Goal: Check status: Check status

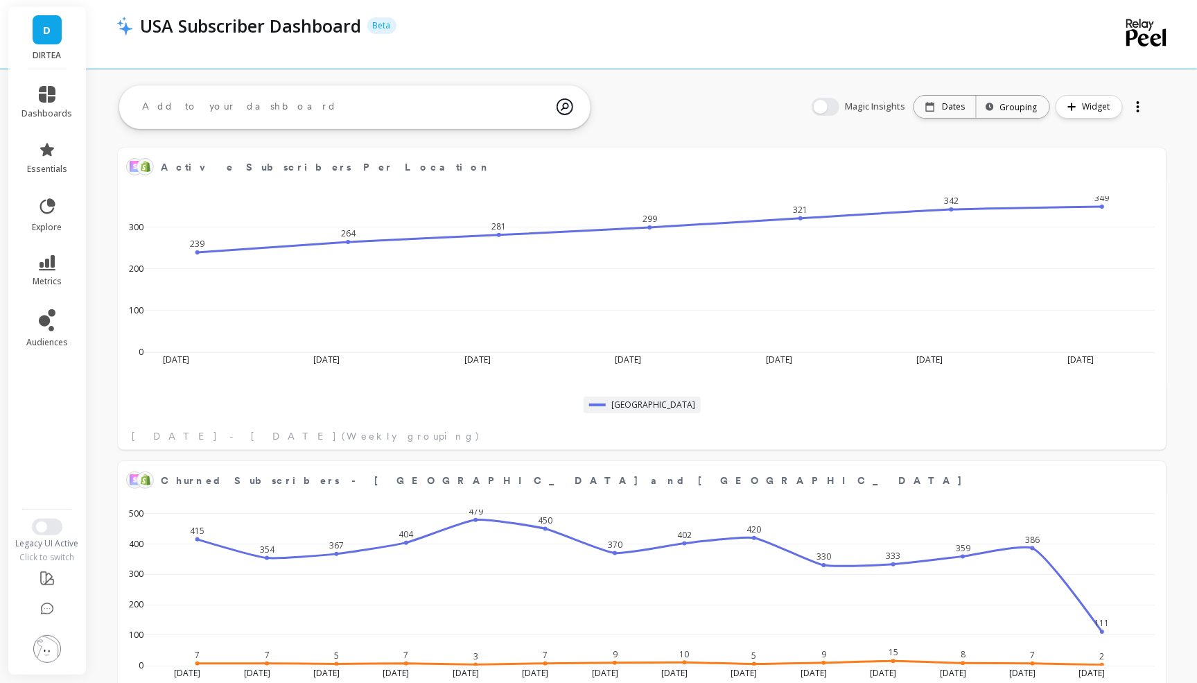
scroll to position [381, 1020]
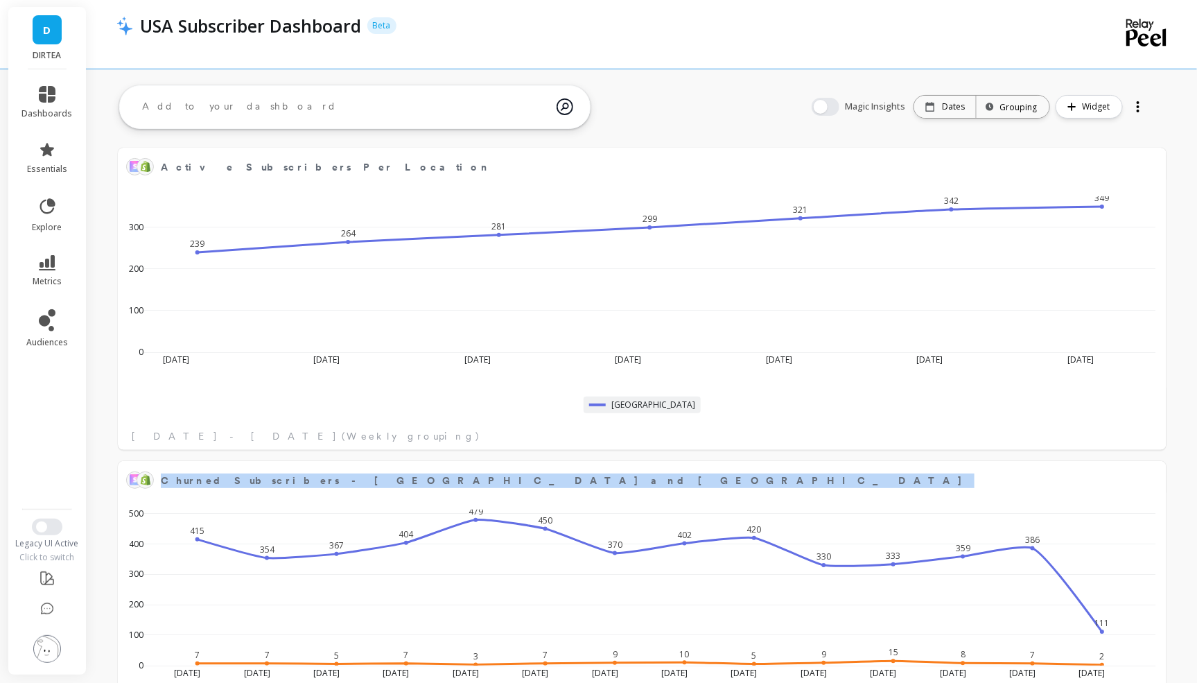
drag, startPoint x: 1194, startPoint y: 137, endPoint x: 358, endPoint y: 140, distance: 836.6
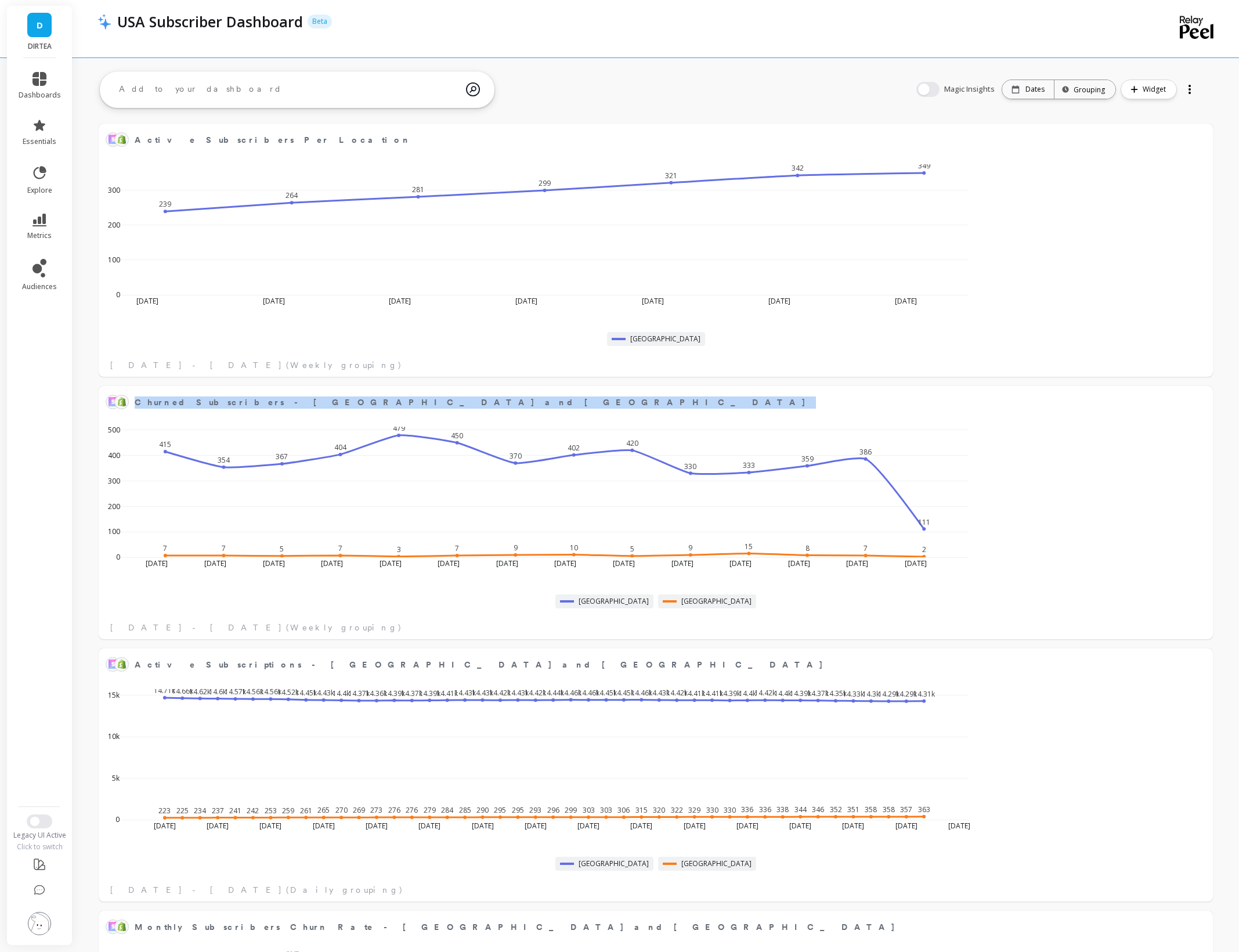
scroll to position [319, 1089]
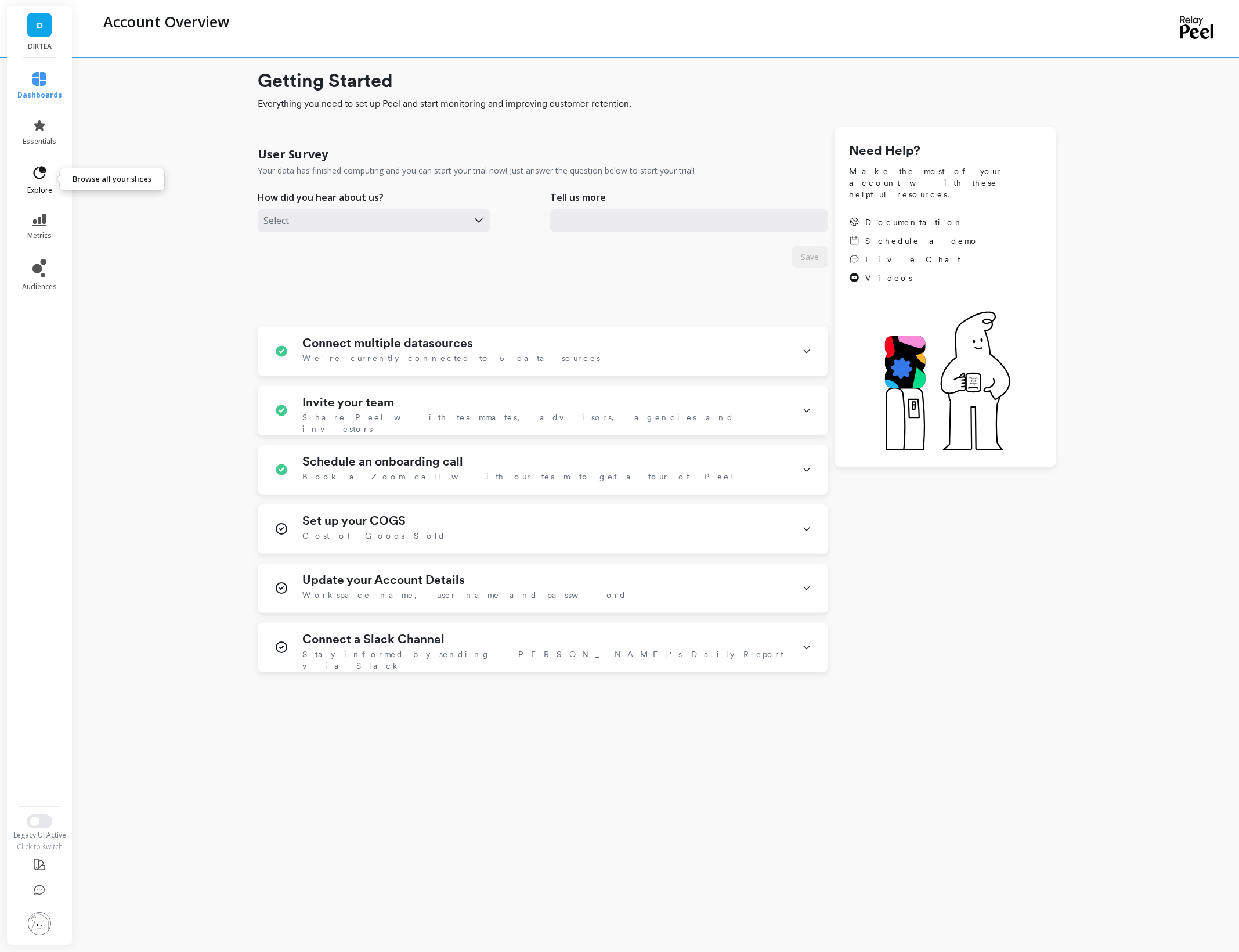
click at [22, 177] on link "explore" at bounding box center [39, 180] width 44 height 30
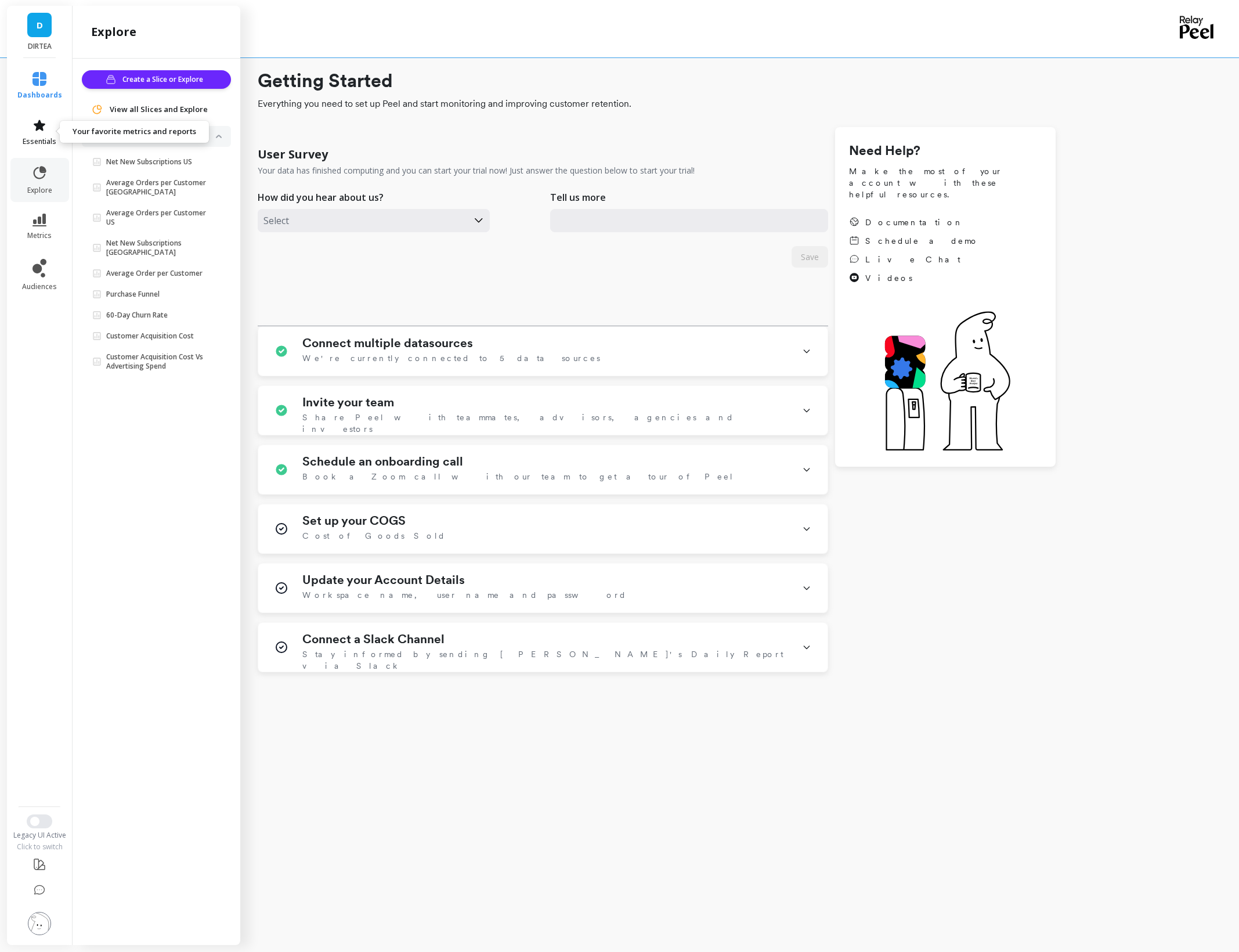
click at [22, 132] on link "essentials" at bounding box center [39, 131] width 44 height 28
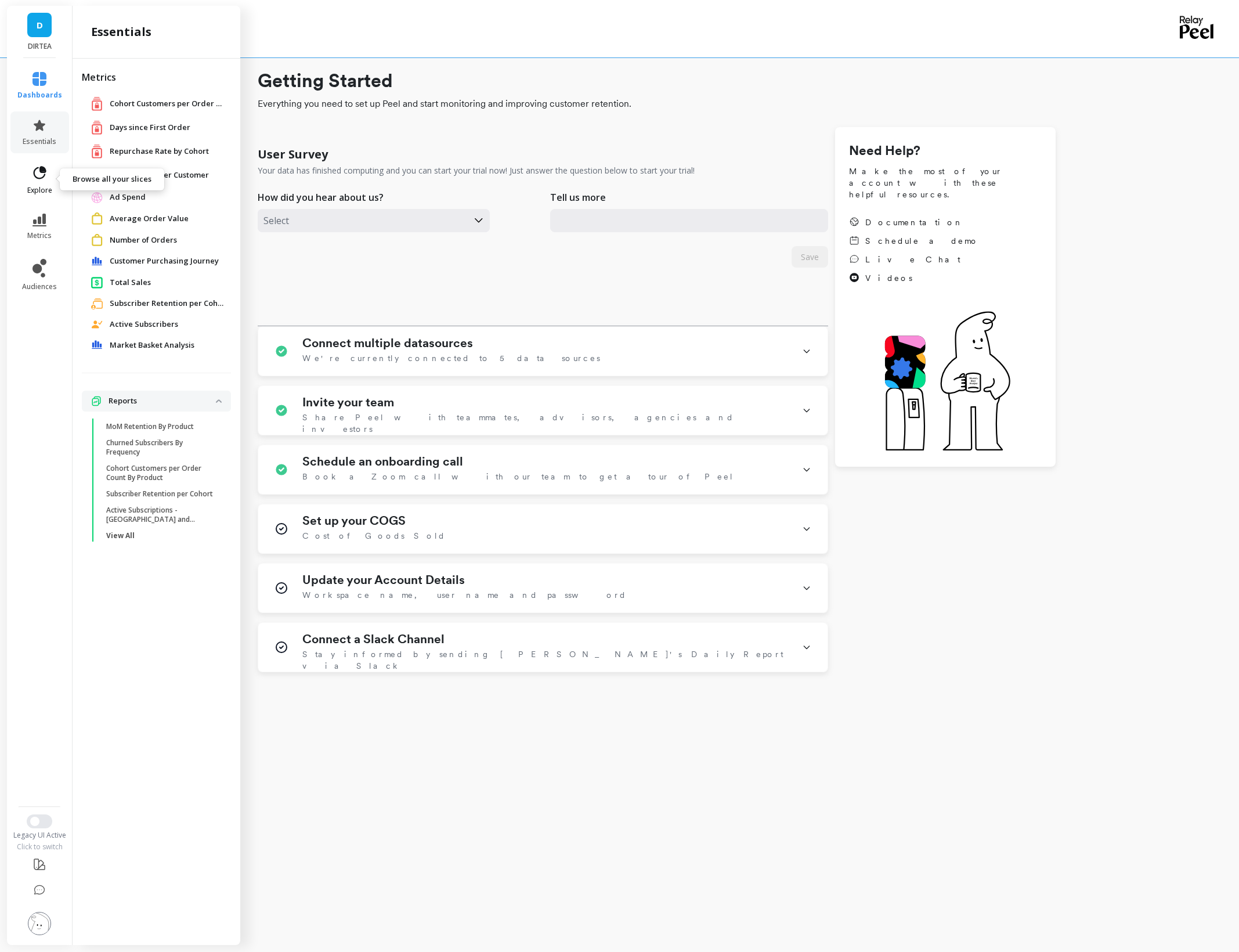
click at [30, 177] on link "explore" at bounding box center [39, 180] width 44 height 30
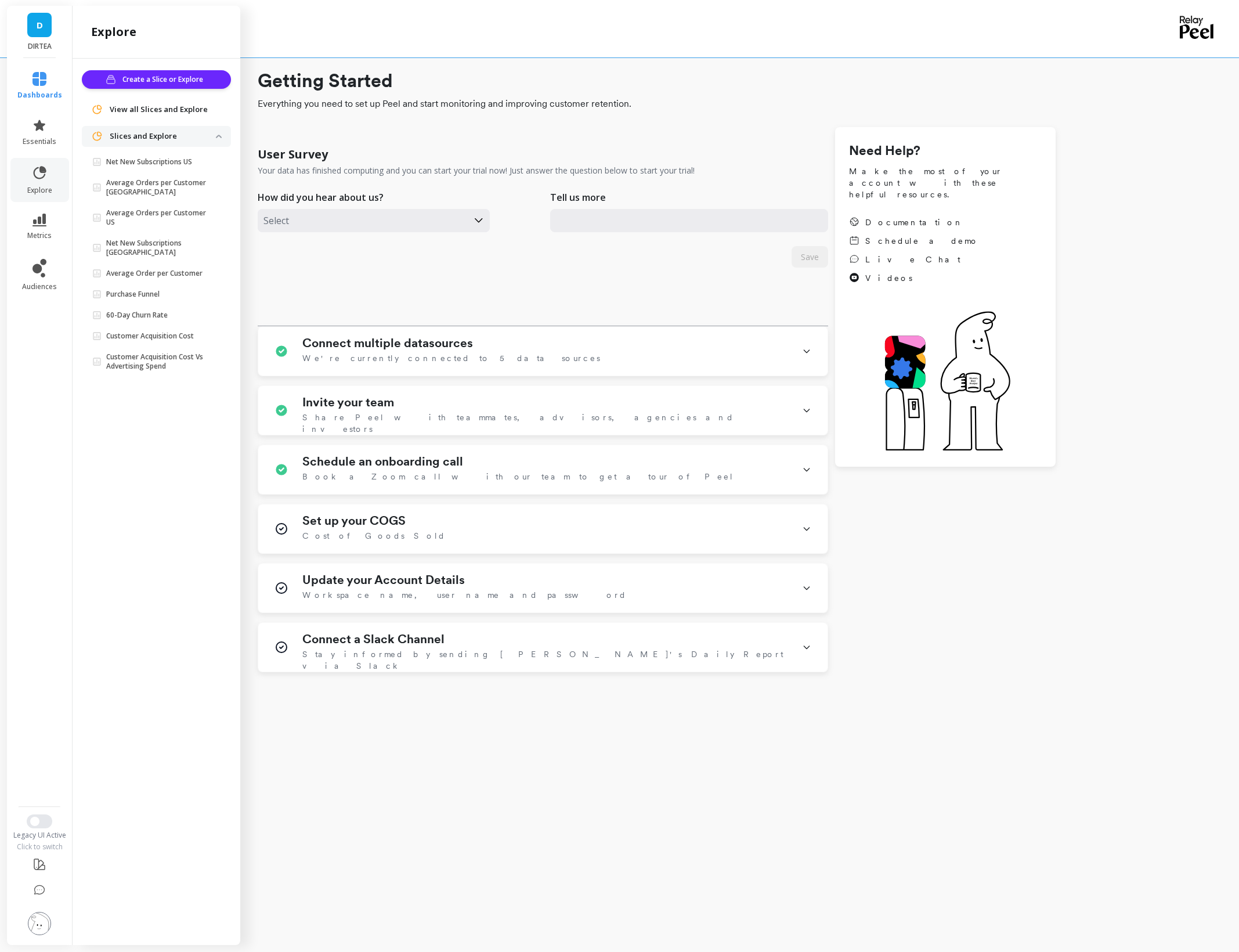
click at [280, 268] on div "User Survey Your data has finished computing and you can start your trial now! …" at bounding box center [542, 233] width 570 height 188
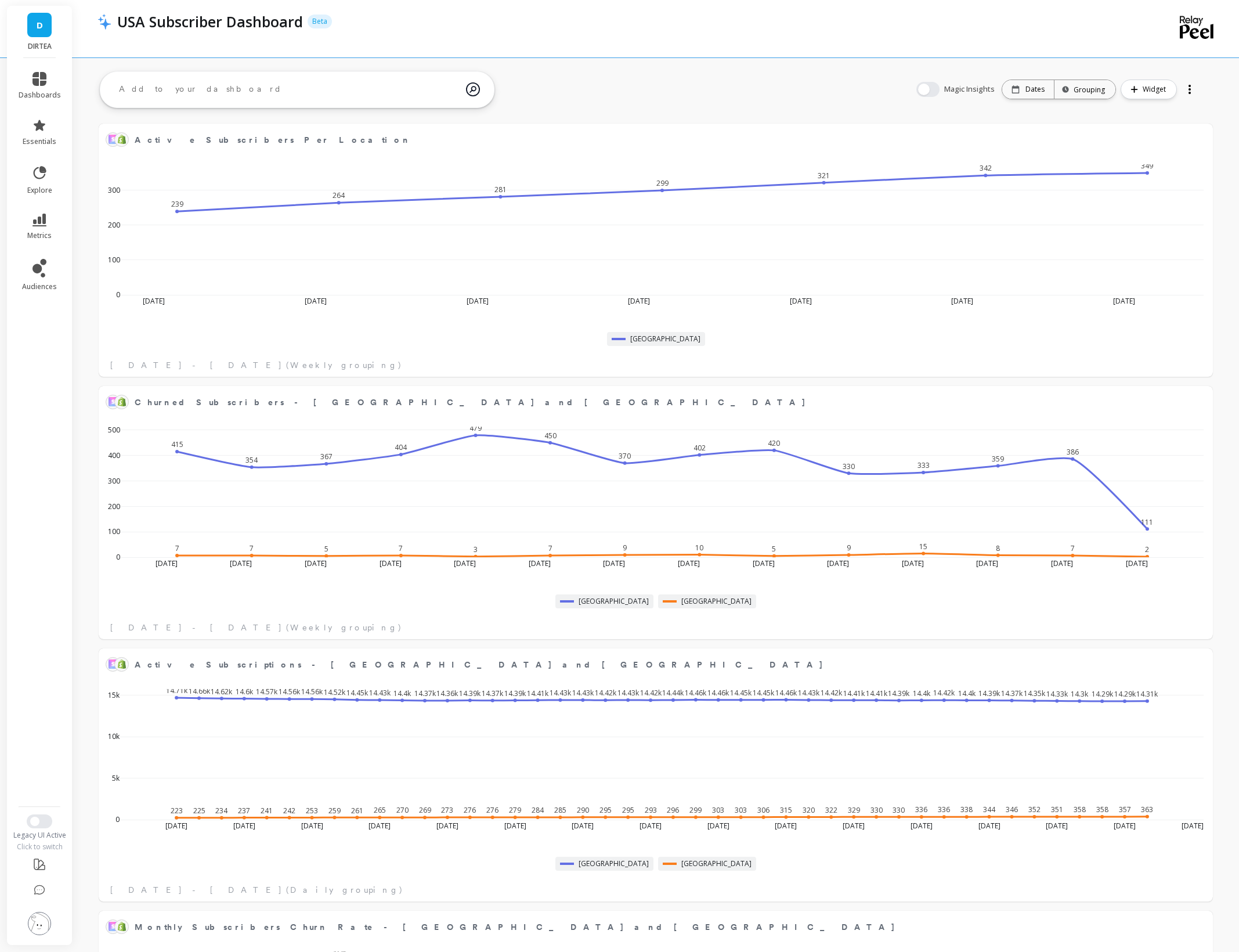
scroll to position [319, 1089]
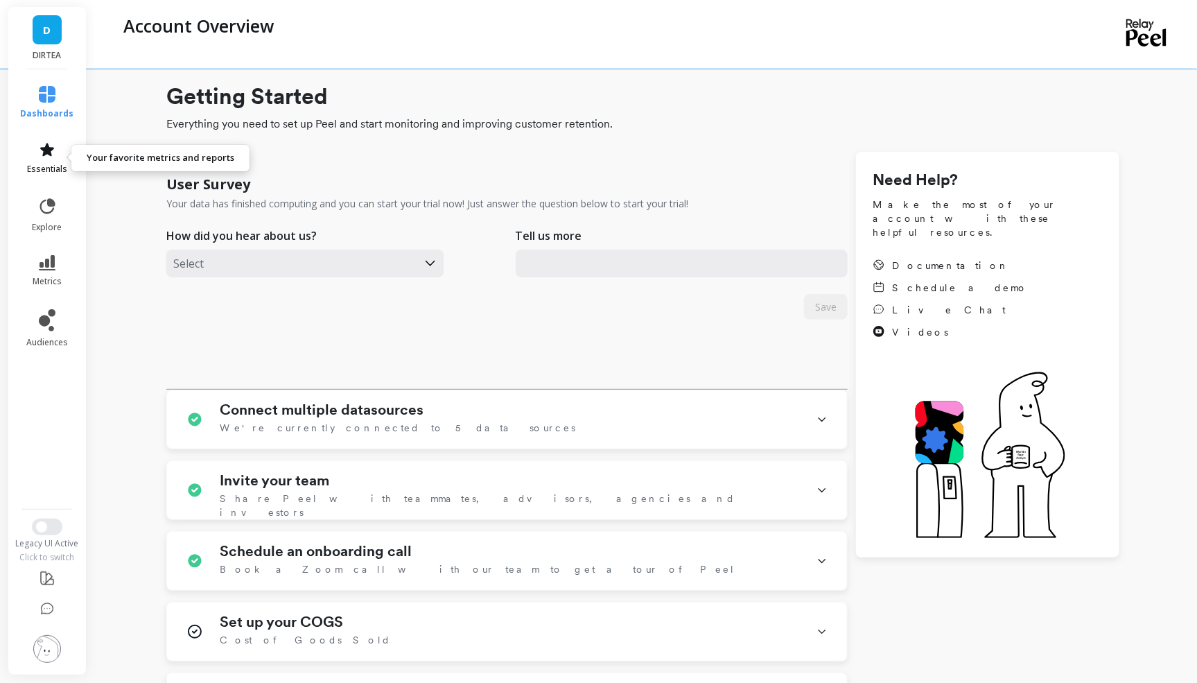
click at [46, 164] on span "essentials" at bounding box center [47, 169] width 40 height 11
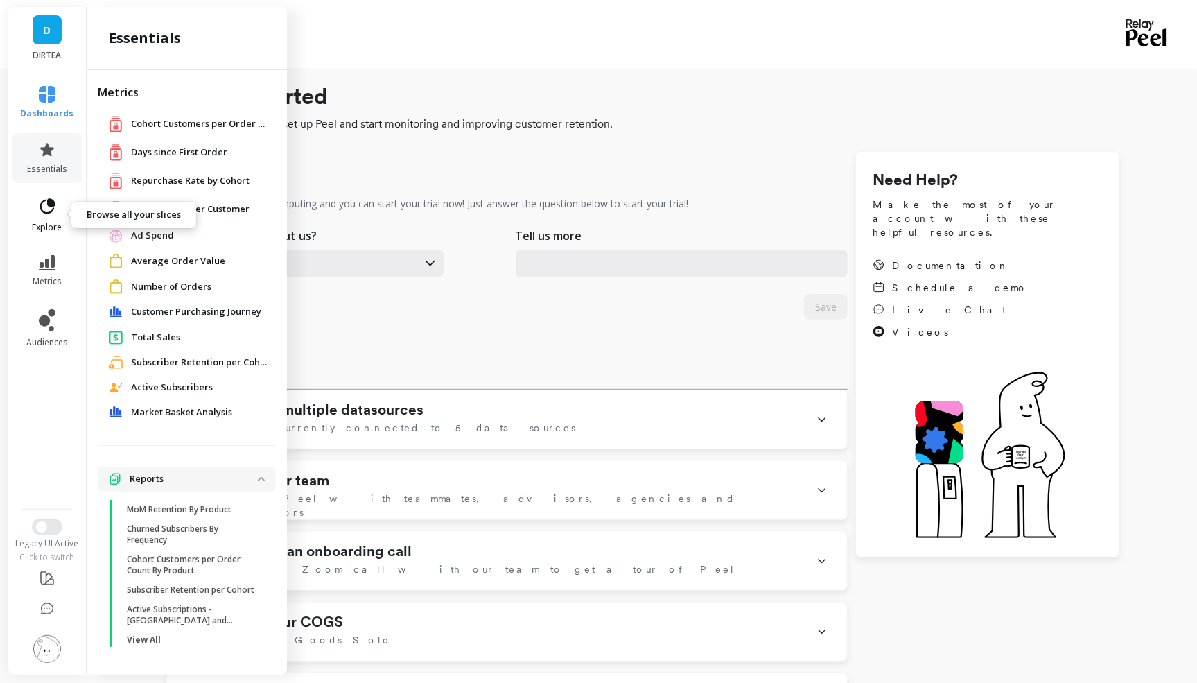
click at [46, 222] on span "explore" at bounding box center [48, 227] width 30 height 11
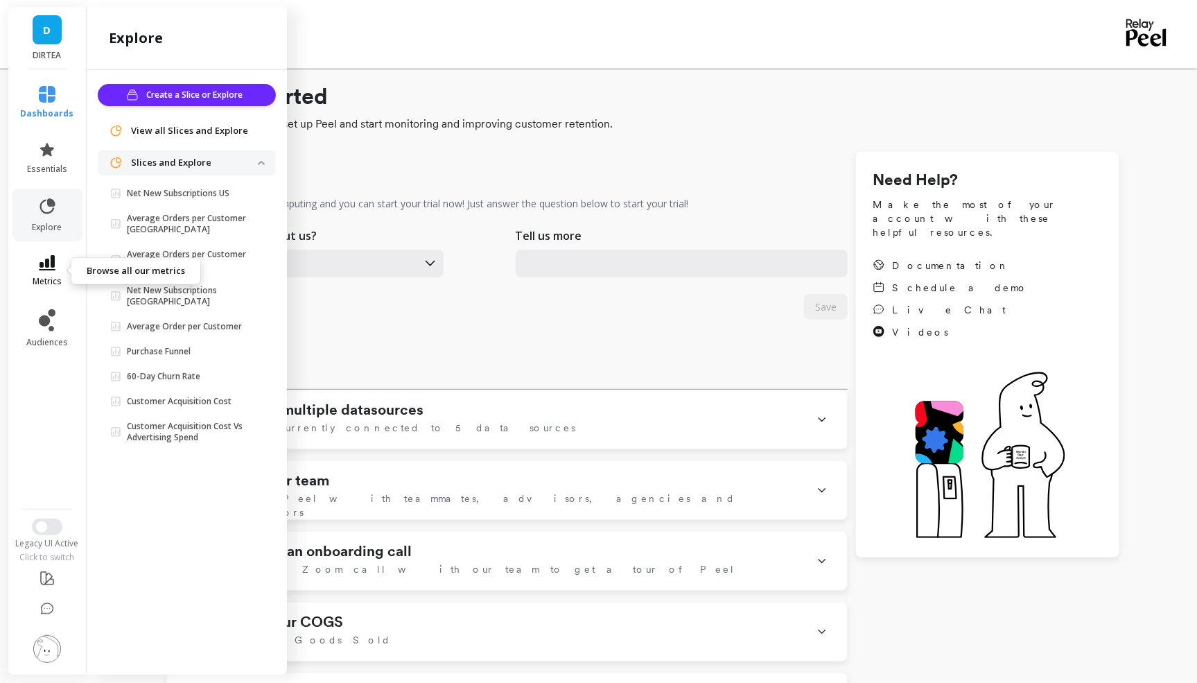
click at [41, 270] on icon at bounding box center [47, 262] width 17 height 15
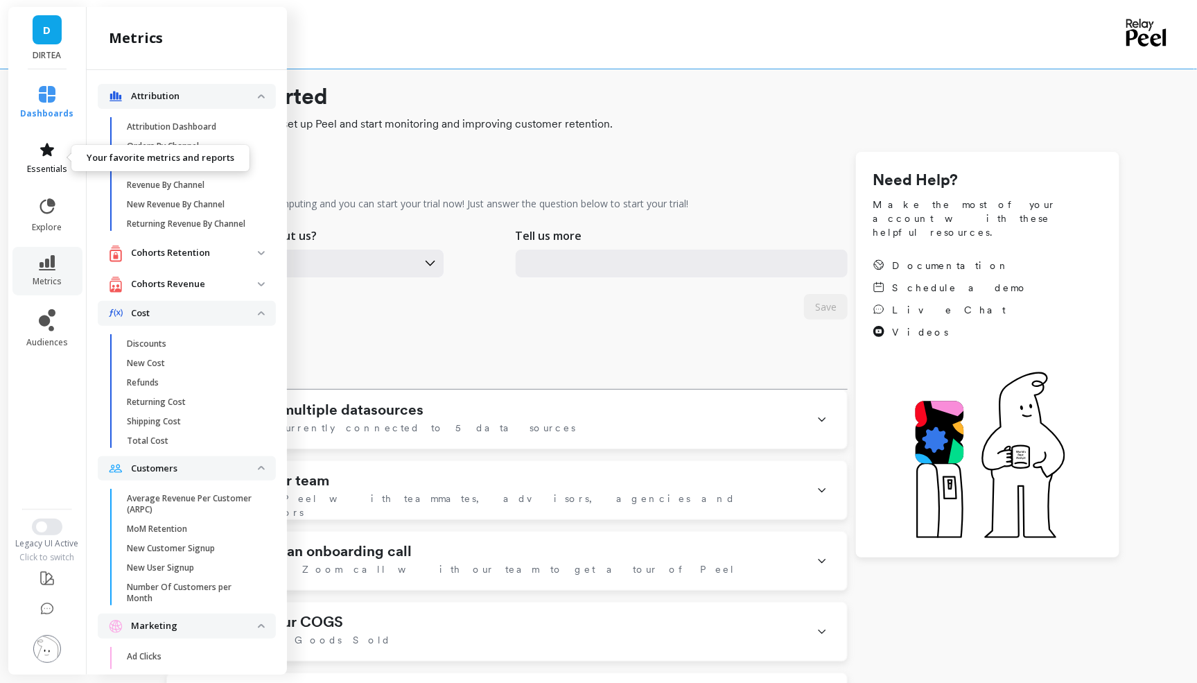
click at [40, 159] on link "essentials" at bounding box center [47, 157] width 53 height 33
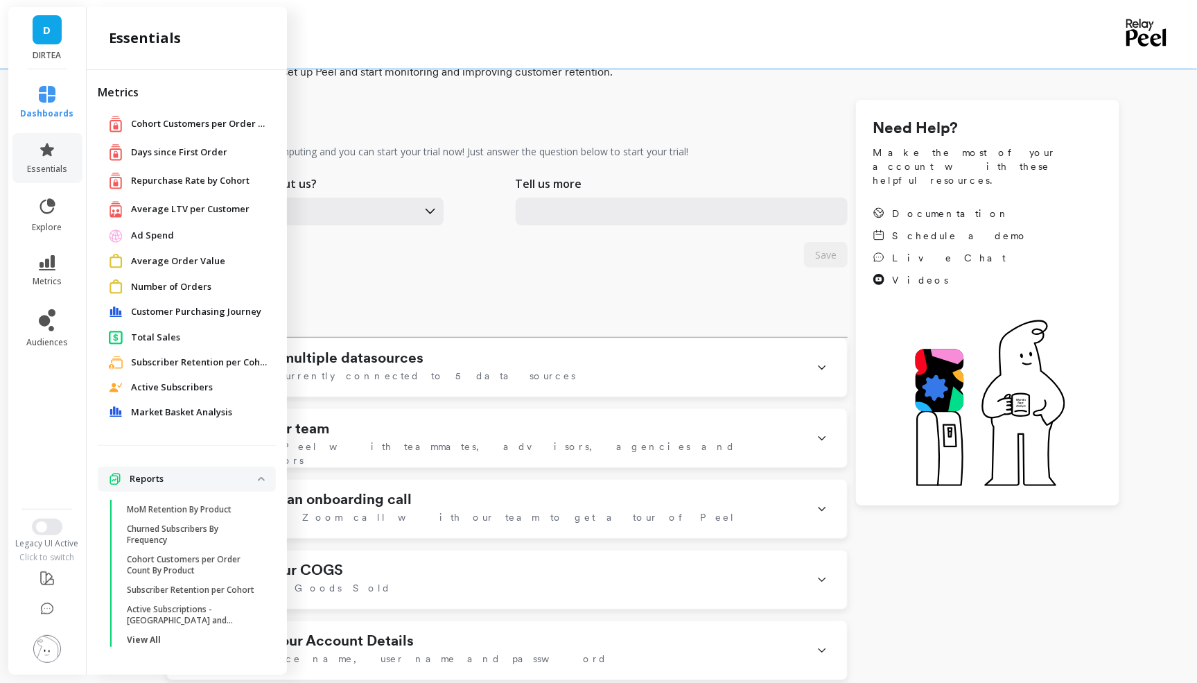
scroll to position [60, 0]
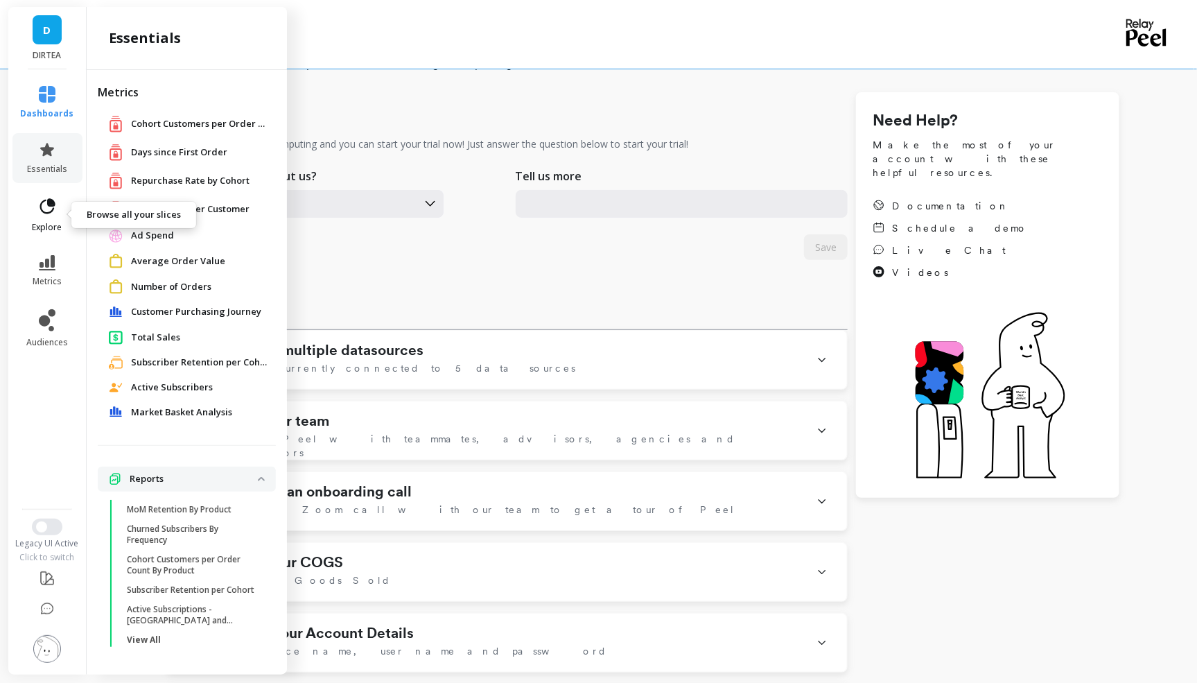
click at [30, 203] on link "explore" at bounding box center [47, 215] width 53 height 36
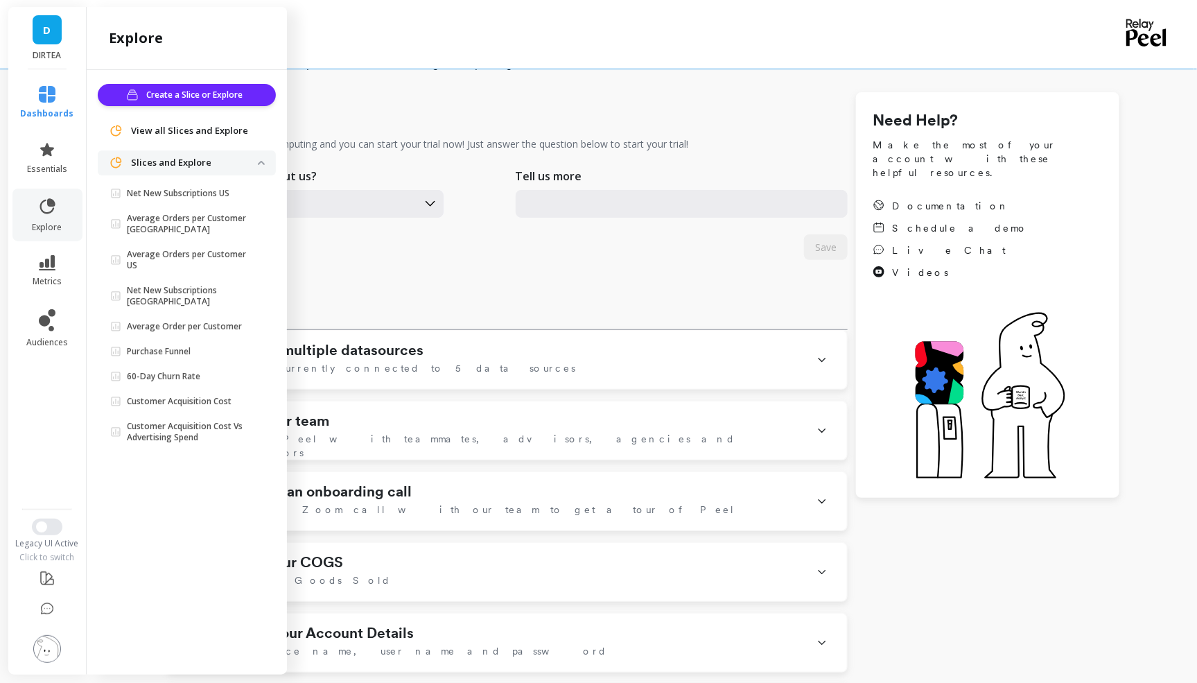
click at [30, 254] on li "metrics" at bounding box center [47, 271] width 70 height 49
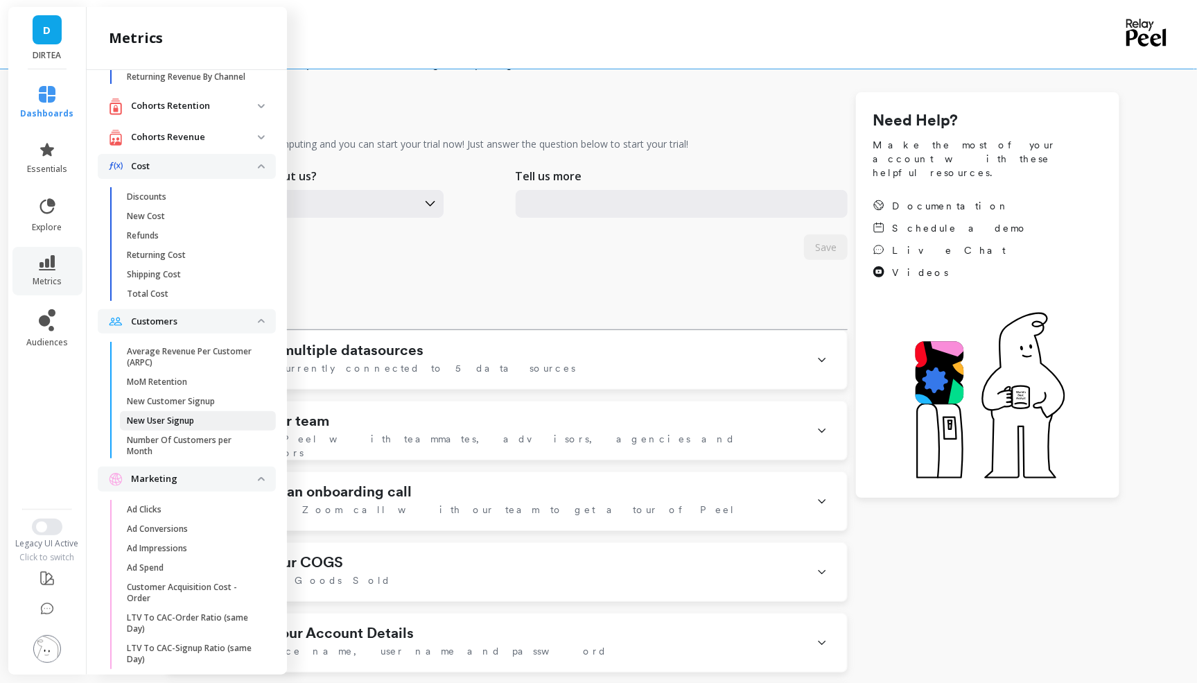
scroll to position [211, 0]
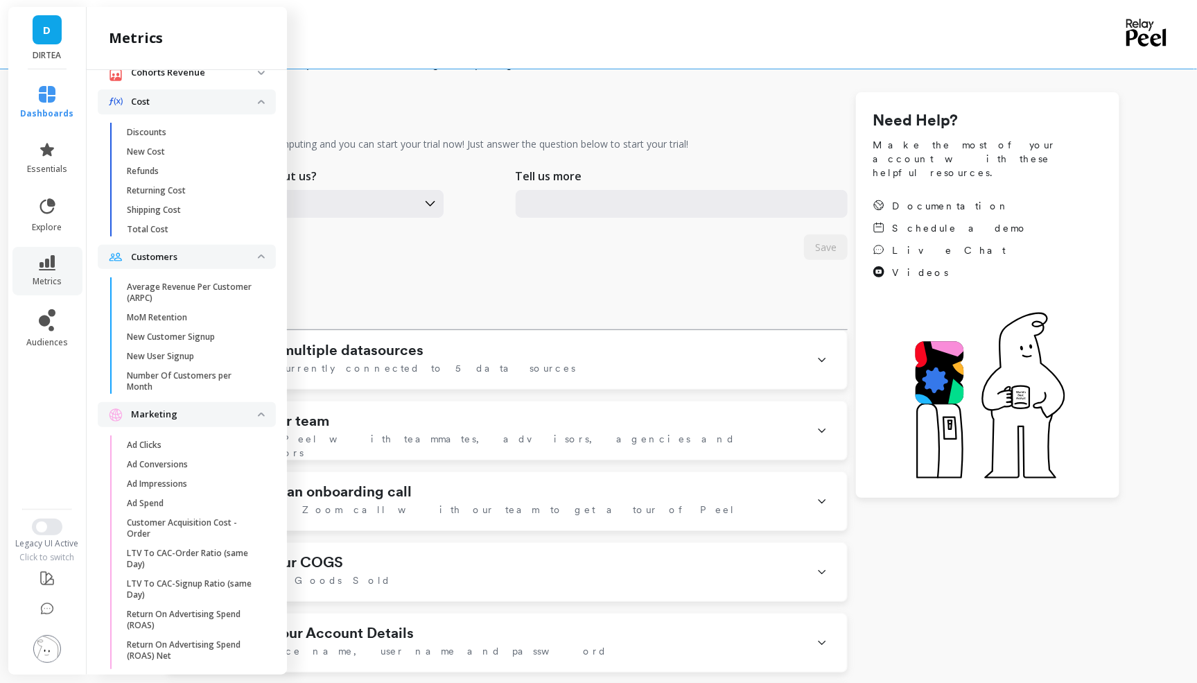
click at [114, 411] on img at bounding box center [116, 415] width 14 height 14
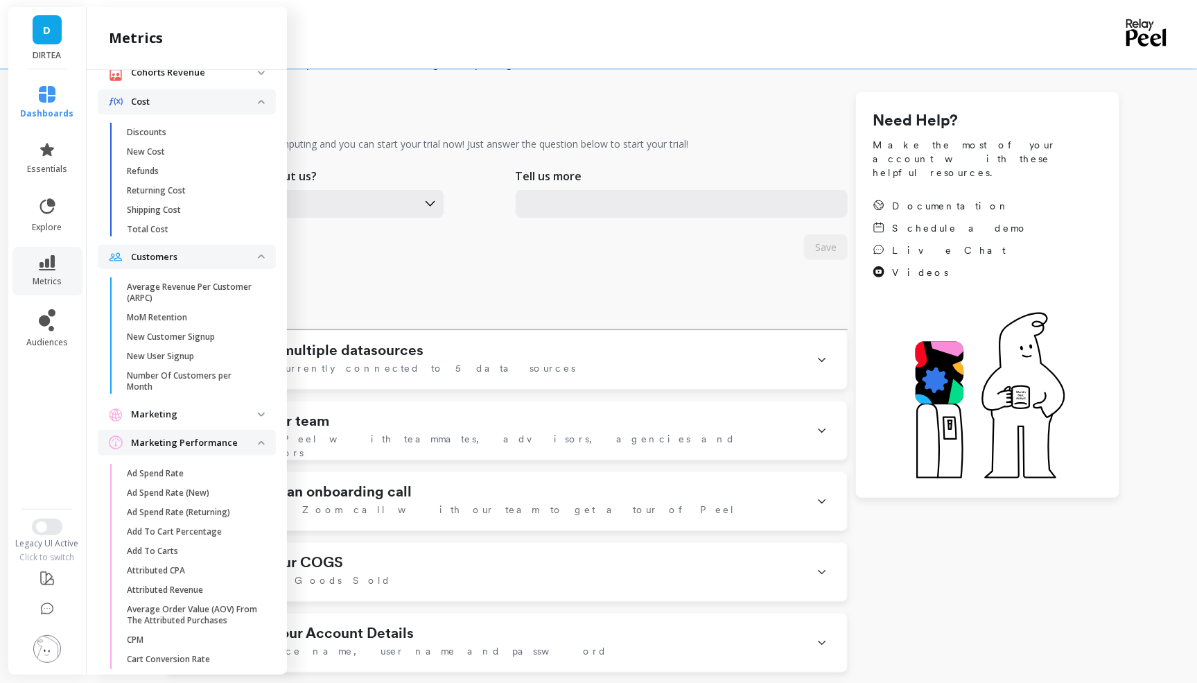
click at [114, 411] on img at bounding box center [116, 415] width 14 height 14
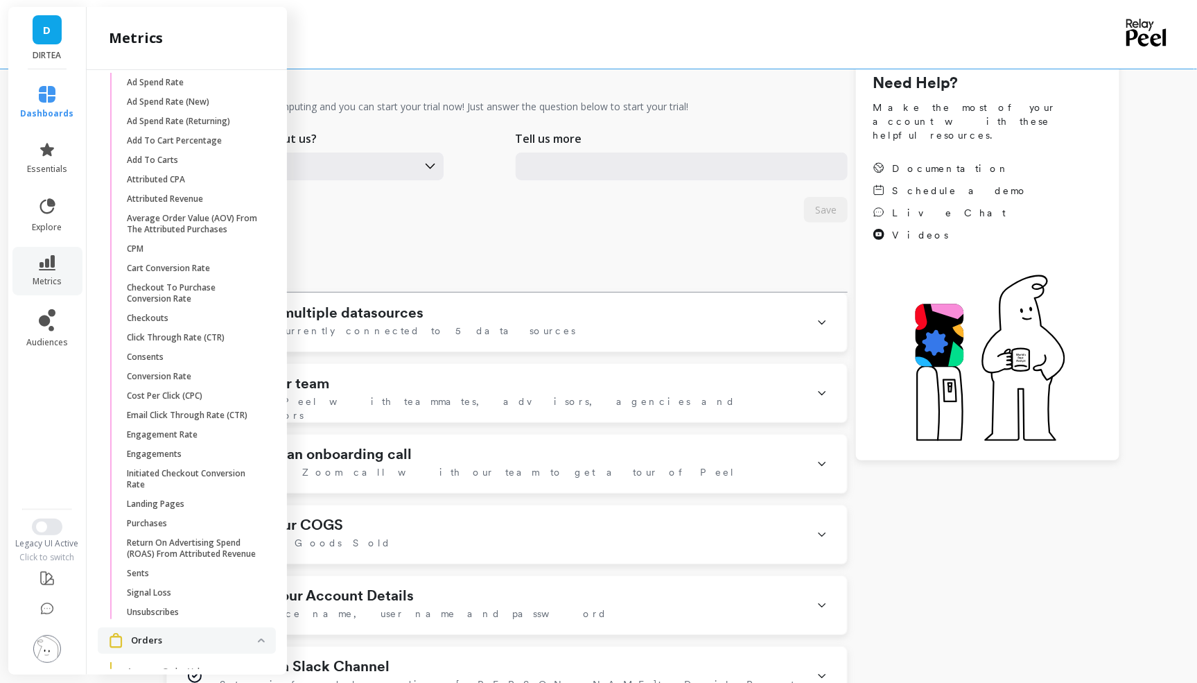
scroll to position [1009, 0]
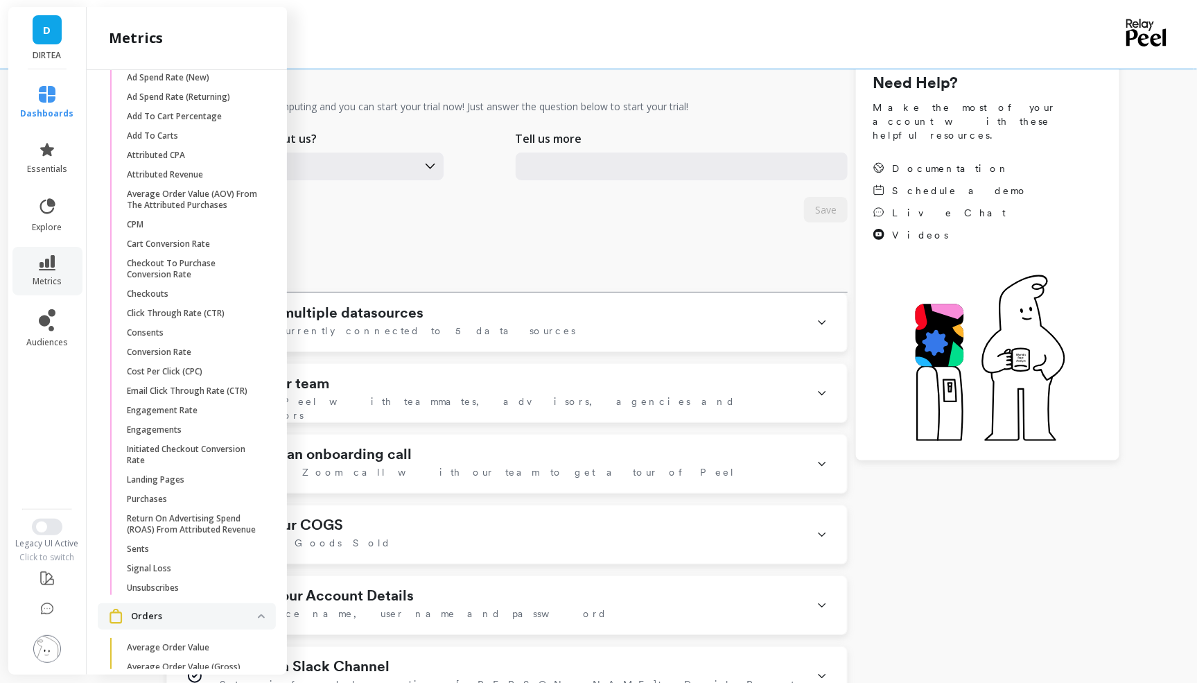
click at [56, 396] on ul "dashboards essentials explore metrics audiences" at bounding box center [47, 285] width 81 height 414
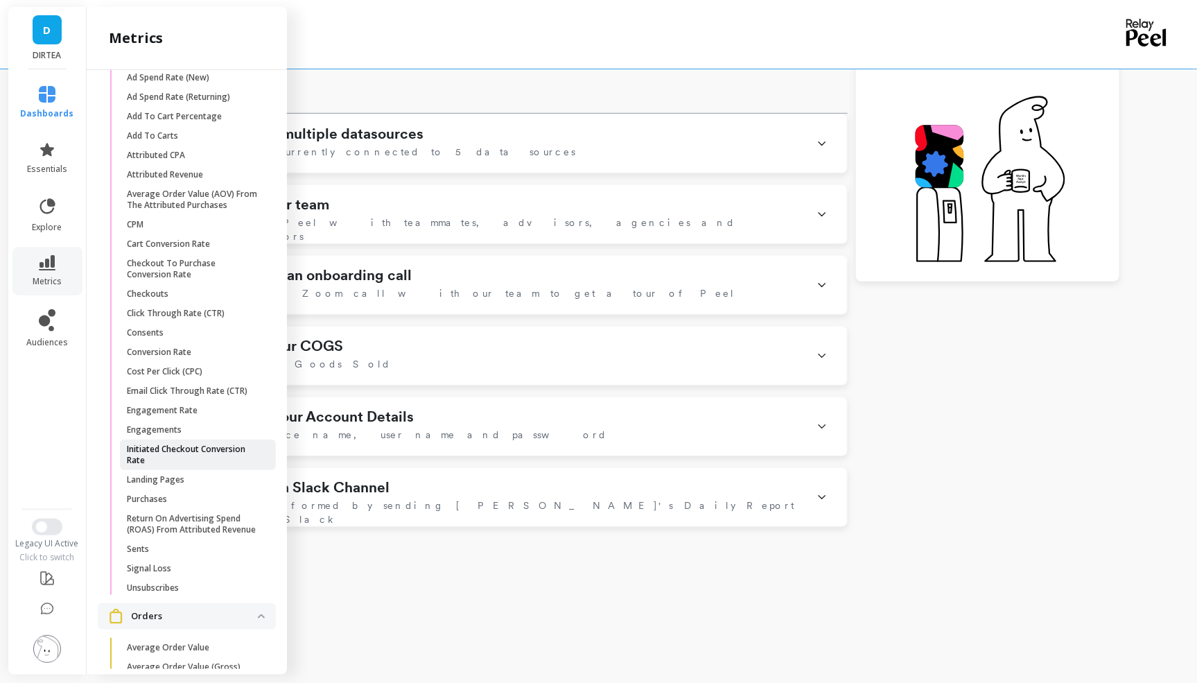
scroll to position [2455, 0]
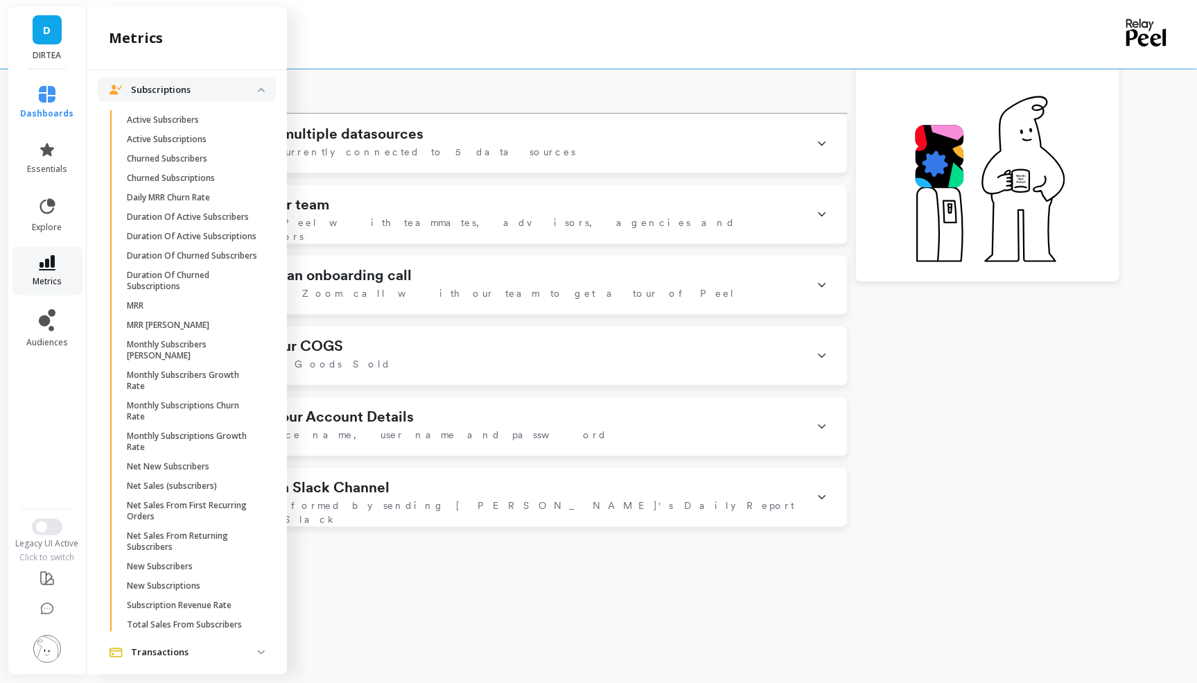
click at [45, 279] on span "metrics" at bounding box center [47, 281] width 29 height 11
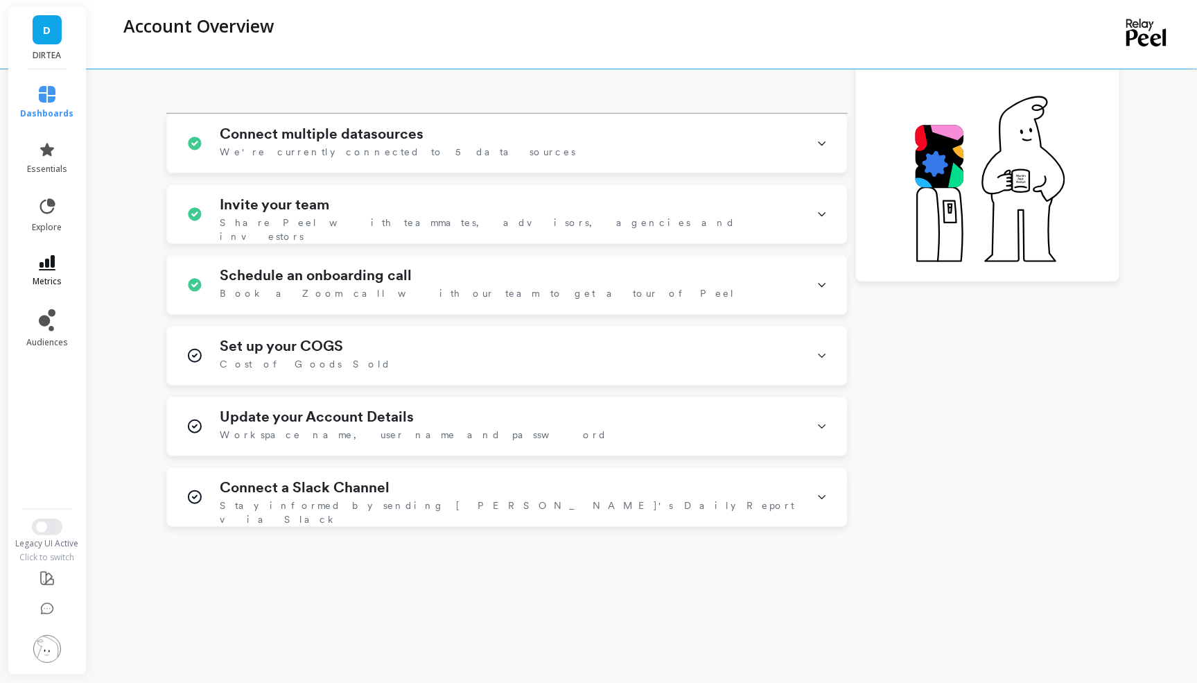
click at [45, 279] on span "metrics" at bounding box center [47, 281] width 29 height 11
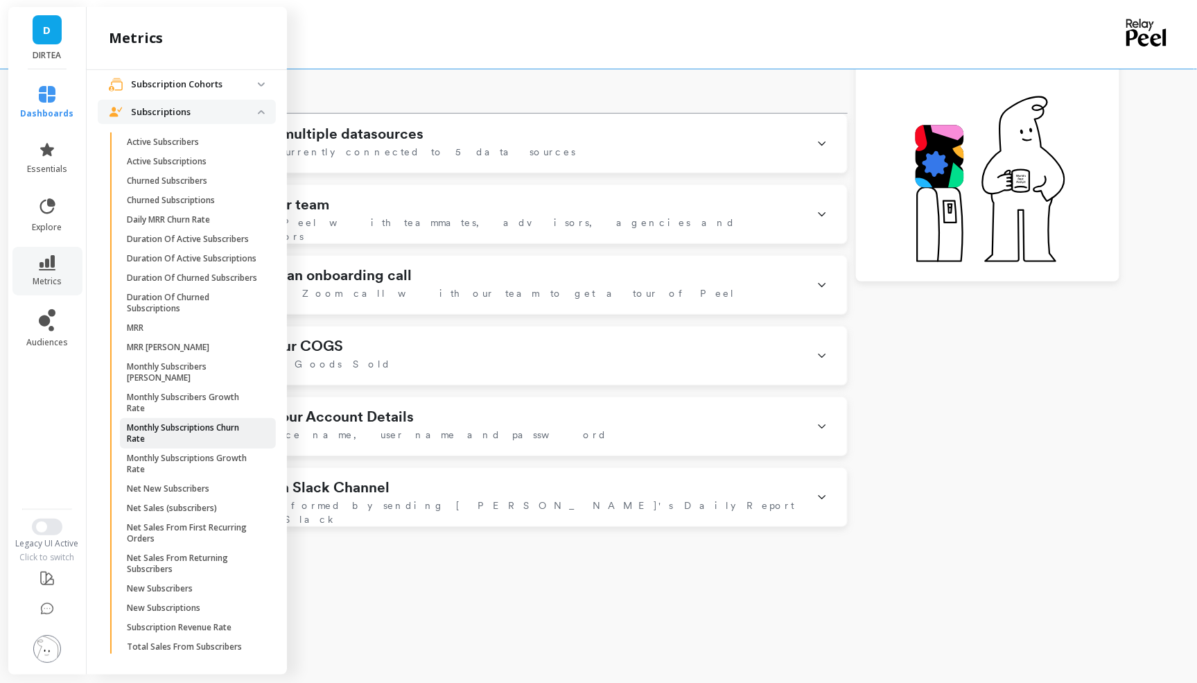
scroll to position [2373, 0]
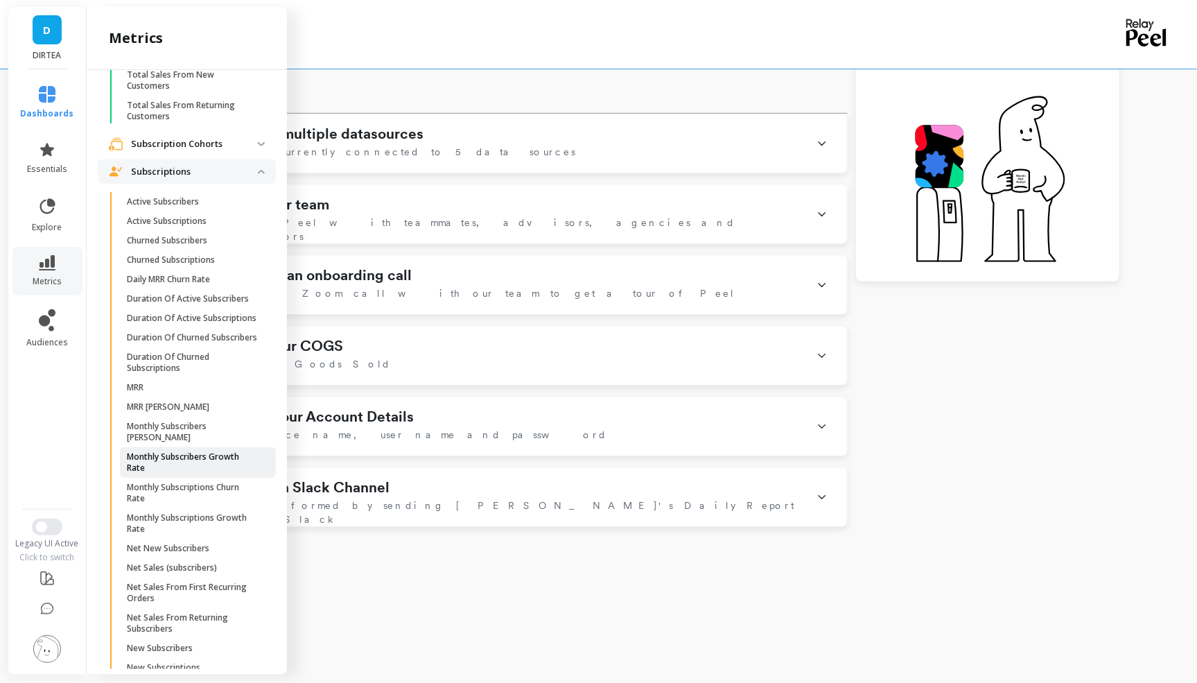
click at [204, 451] on p "Monthly Subscribers Growth Rate" at bounding box center [193, 462] width 132 height 22
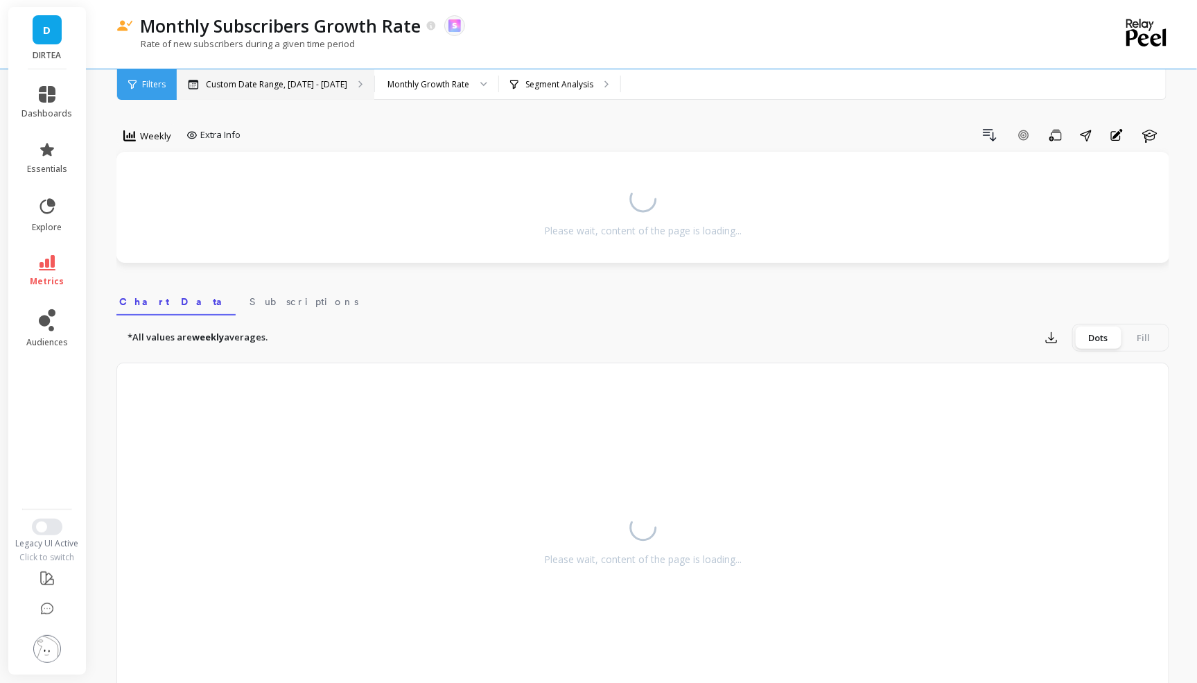
click at [315, 71] on div "Custom Date Range, Apr 1 - Sep 30" at bounding box center [276, 84] width 198 height 30
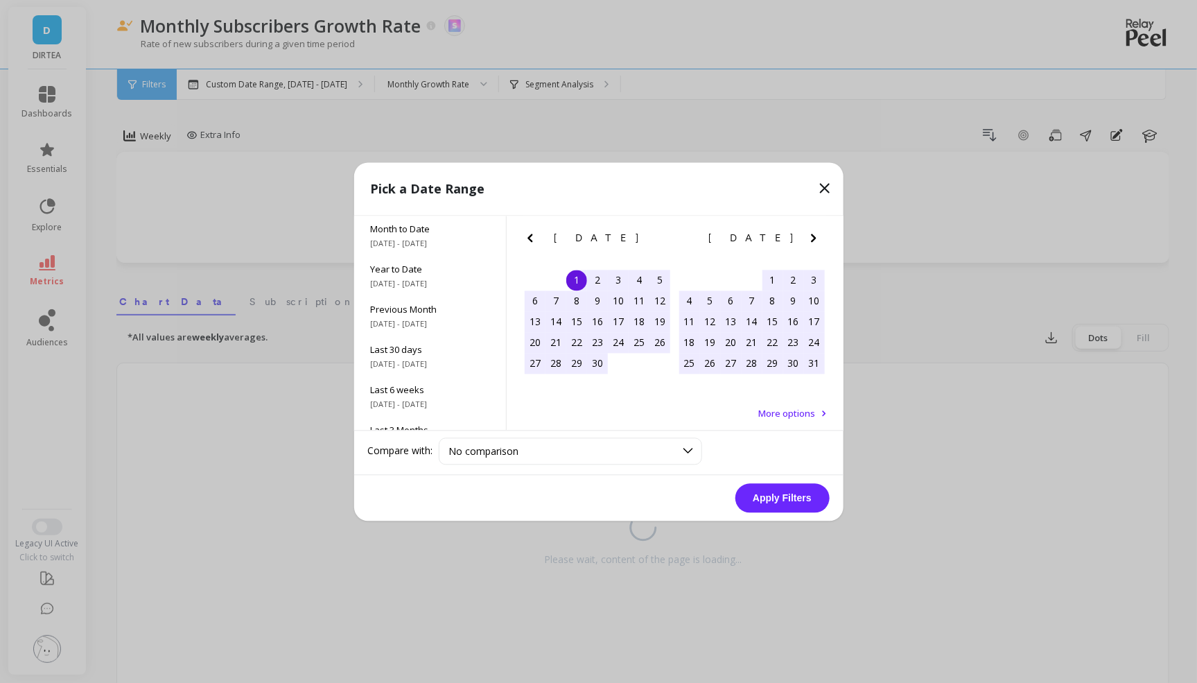
click at [822, 228] on div "May 2025 Su Mo Tu We Th Fr Sa" at bounding box center [751, 241] width 155 height 50
click at [821, 230] on icon "Next Month" at bounding box center [813, 237] width 17 height 17
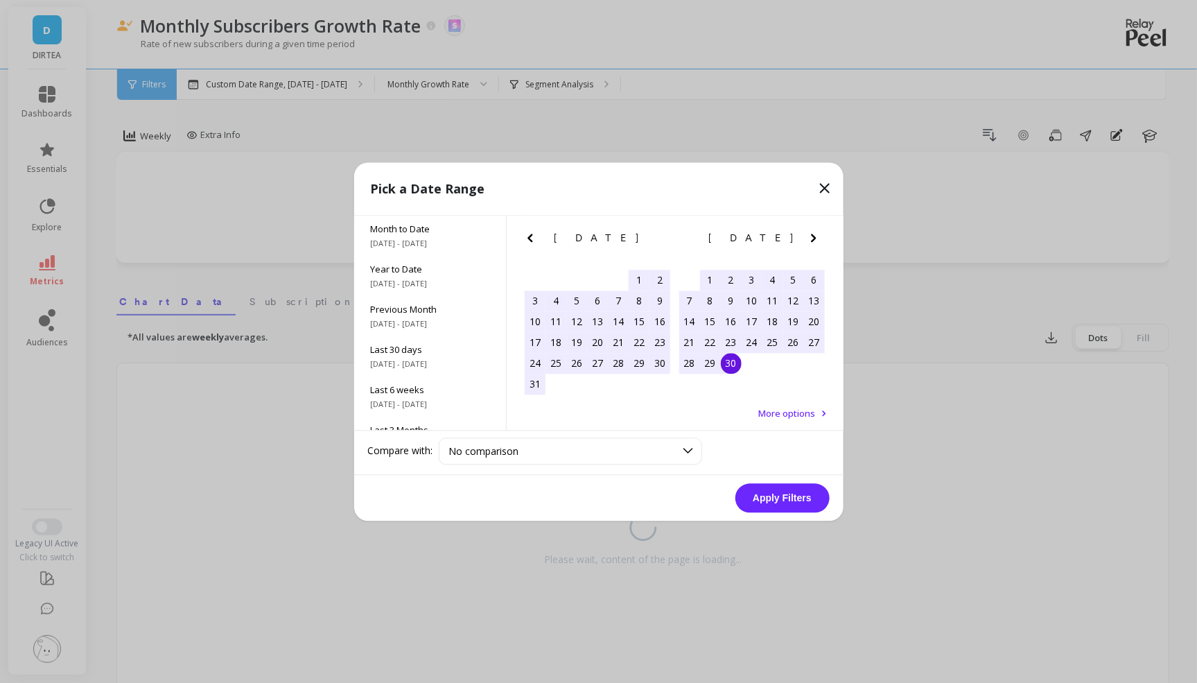
click at [704, 274] on div "1" at bounding box center [710, 280] width 21 height 21
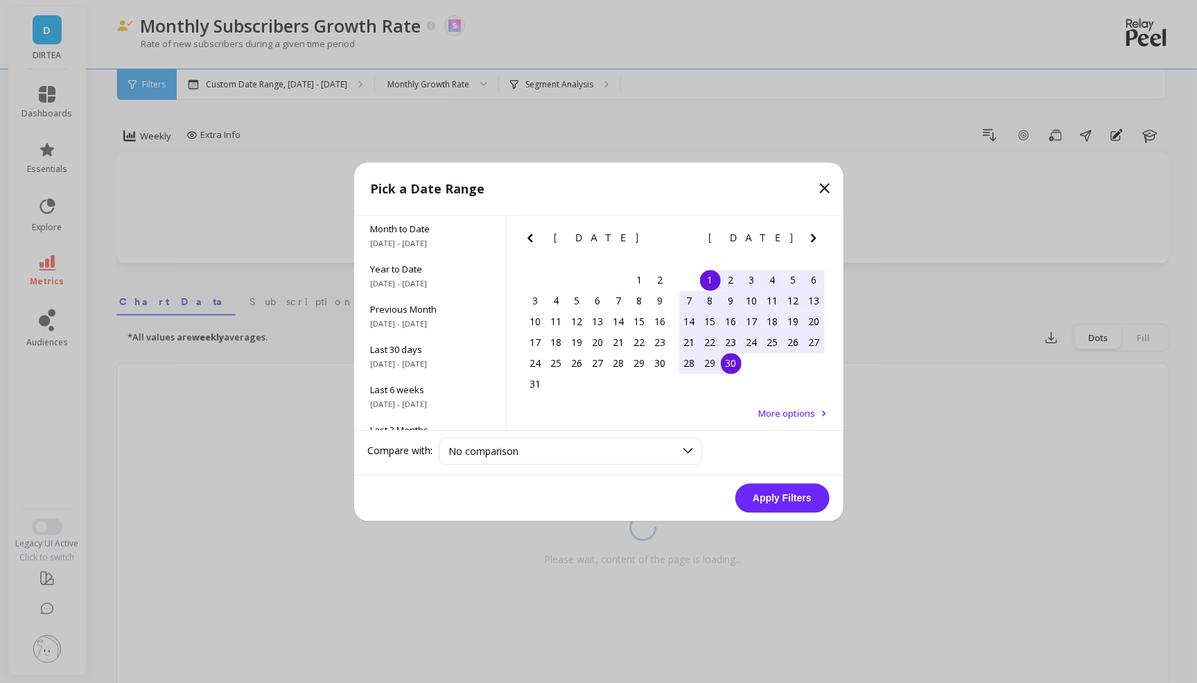
click at [728, 367] on div "30" at bounding box center [731, 363] width 21 height 21
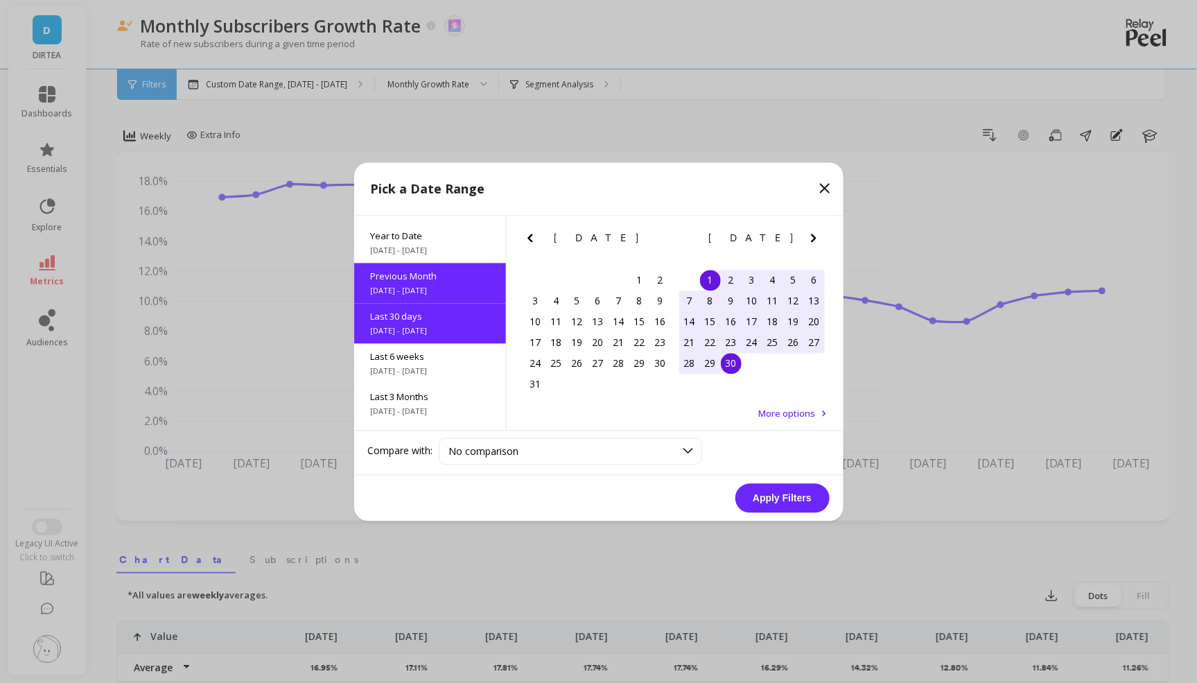
scroll to position [33, 0]
click at [762, 495] on button "Apply Filters" at bounding box center [782, 497] width 94 height 29
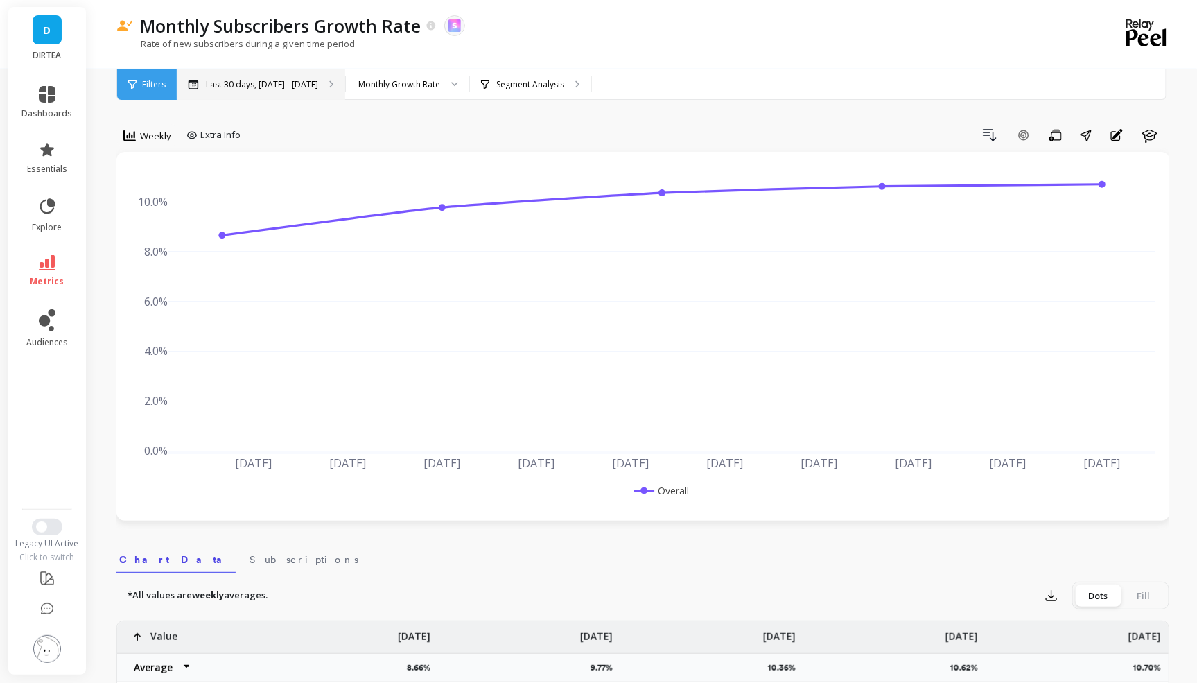
click at [227, 80] on p "Last 30 days, Sep 1 - Sep 30" at bounding box center [262, 84] width 112 height 11
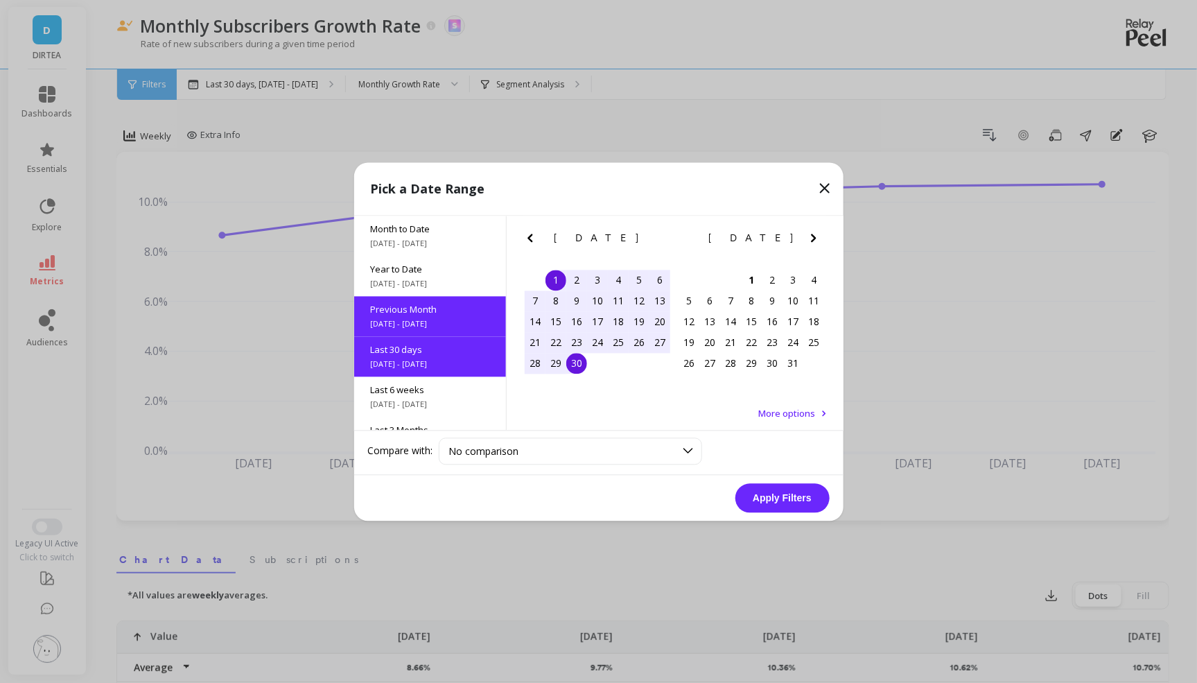
scroll to position [1, 0]
click at [497, 464] on div "Compare with: No comparison No comparison" at bounding box center [598, 452] width 489 height 44
click at [525, 447] on div "No comparison" at bounding box center [562, 450] width 226 height 13
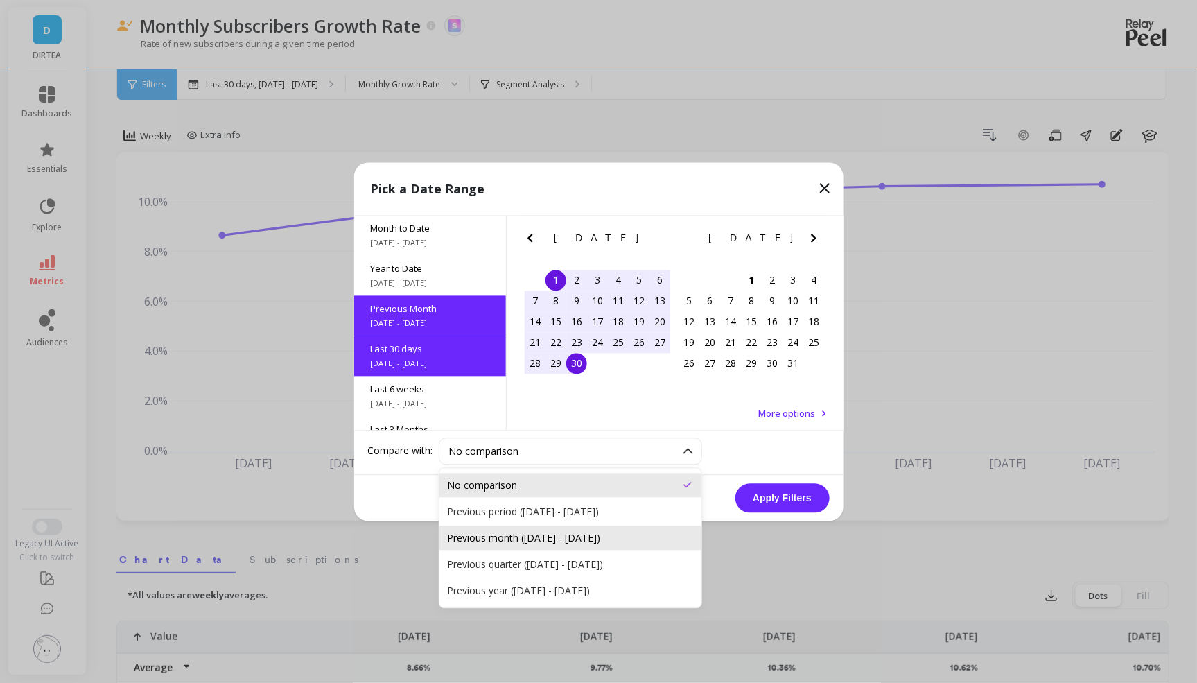
click at [641, 534] on div "Previous month (Aug 1, 2025 - Aug 30, 2025)" at bounding box center [570, 537] width 245 height 13
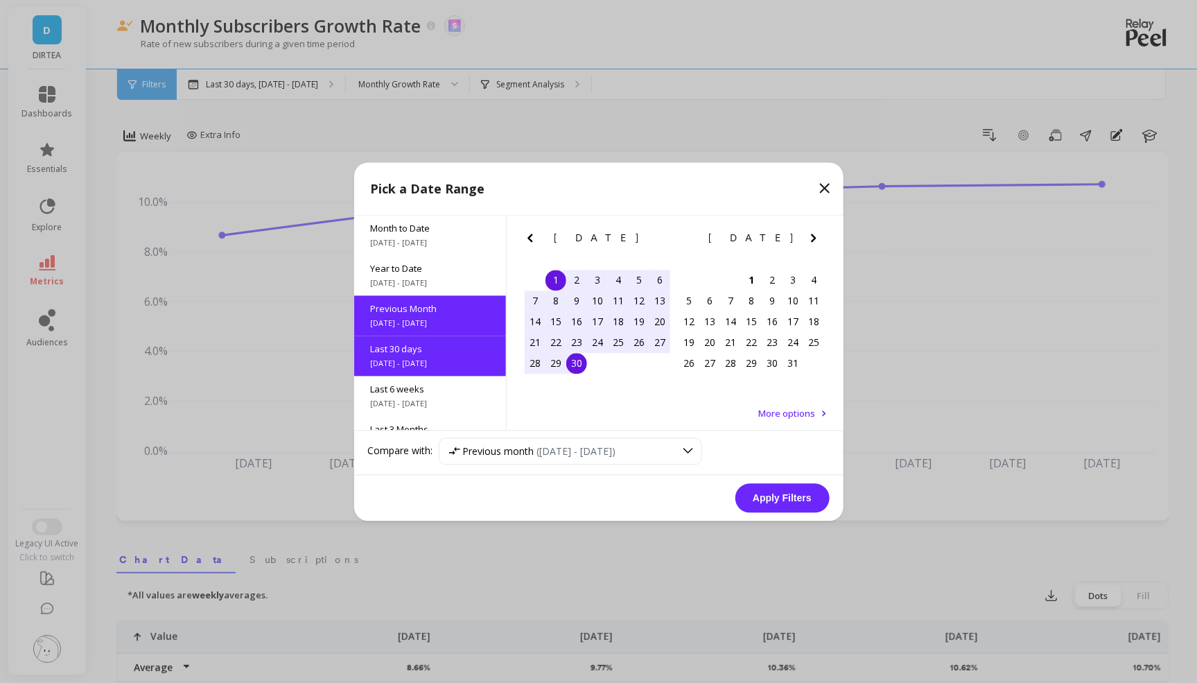
click at [799, 494] on button "Apply Filters" at bounding box center [782, 497] width 94 height 29
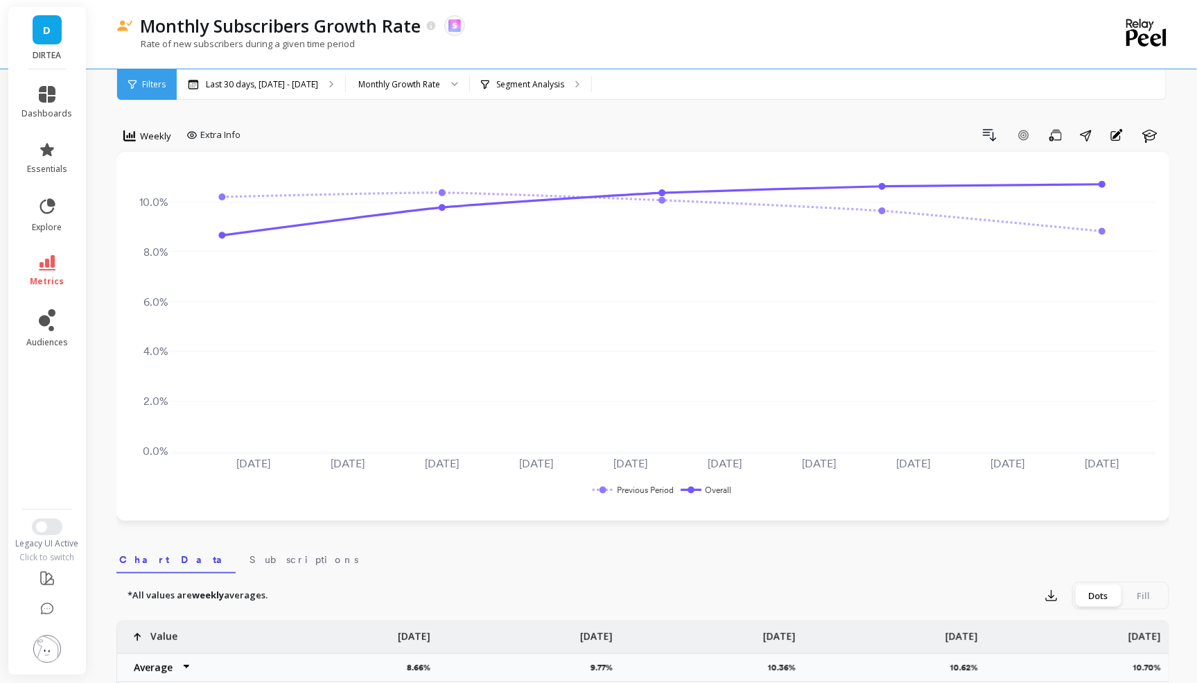
click at [526, 132] on div "Drill Down Add Goal Save Share Annotations Learn" at bounding box center [707, 135] width 923 height 22
